Goal: Task Accomplishment & Management: Use online tool/utility

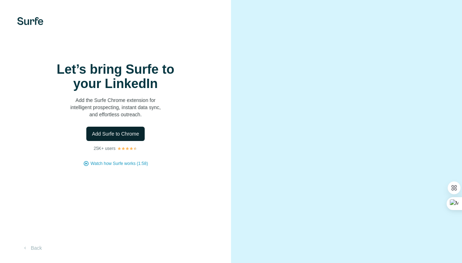
click at [124, 135] on span "Add Surfe to Chrome" at bounding box center [115, 133] width 47 height 7
click at [114, 134] on span "Add Surfe to Chrome" at bounding box center [115, 133] width 47 height 7
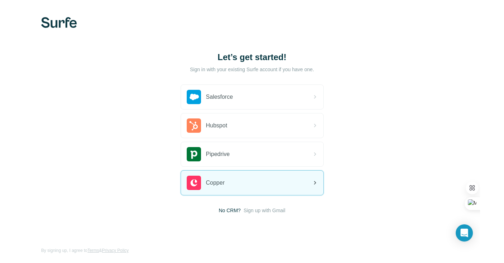
scroll to position [3, 0]
